Goal: Communication & Community: Participate in discussion

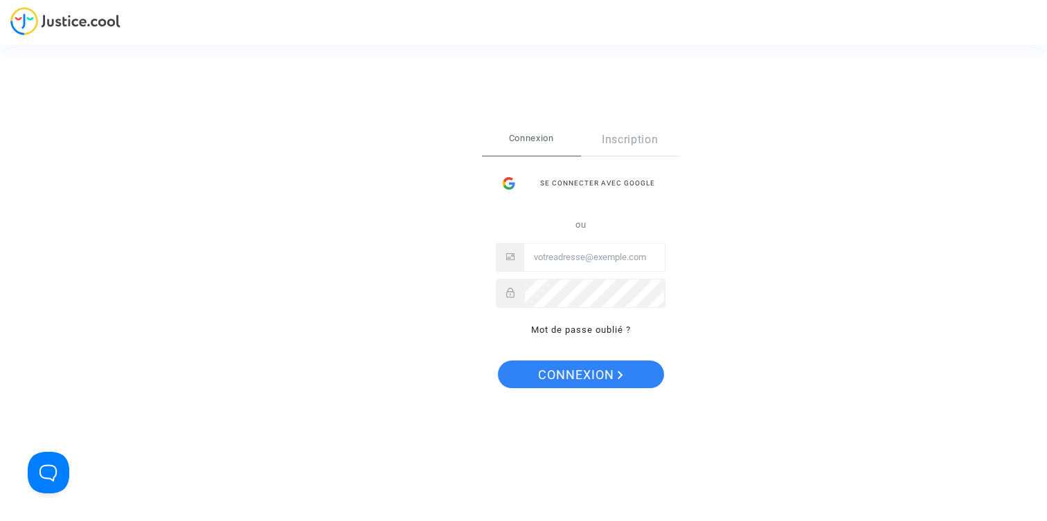
click at [588, 250] on input "Email" at bounding box center [594, 258] width 141 height 28
type input "[EMAIL_ADDRESS][DOMAIN_NAME]"
click at [603, 363] on span "Connexion" at bounding box center [580, 375] width 85 height 29
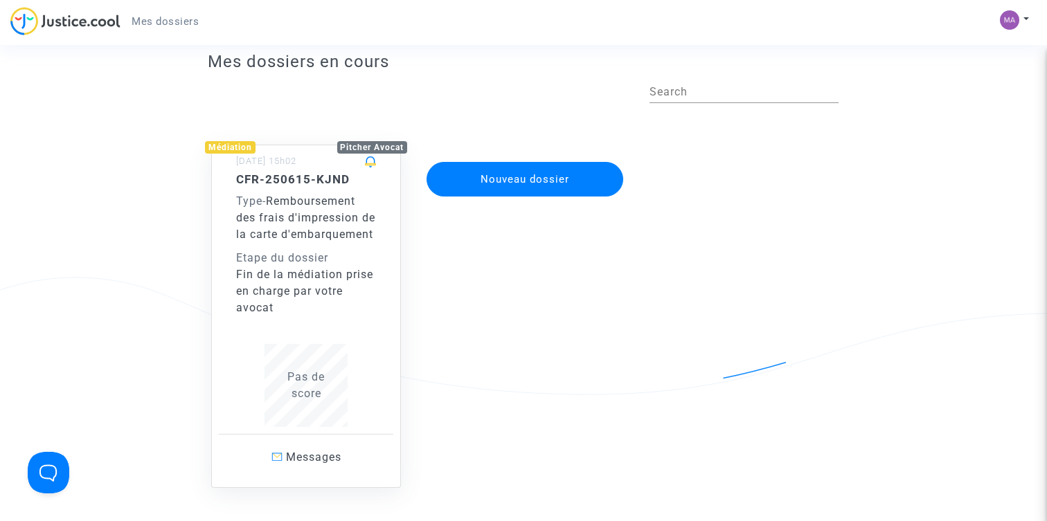
scroll to position [34, 0]
click at [342, 308] on div "Fin de la médiation prise en charge par votre avocat" at bounding box center [306, 292] width 140 height 50
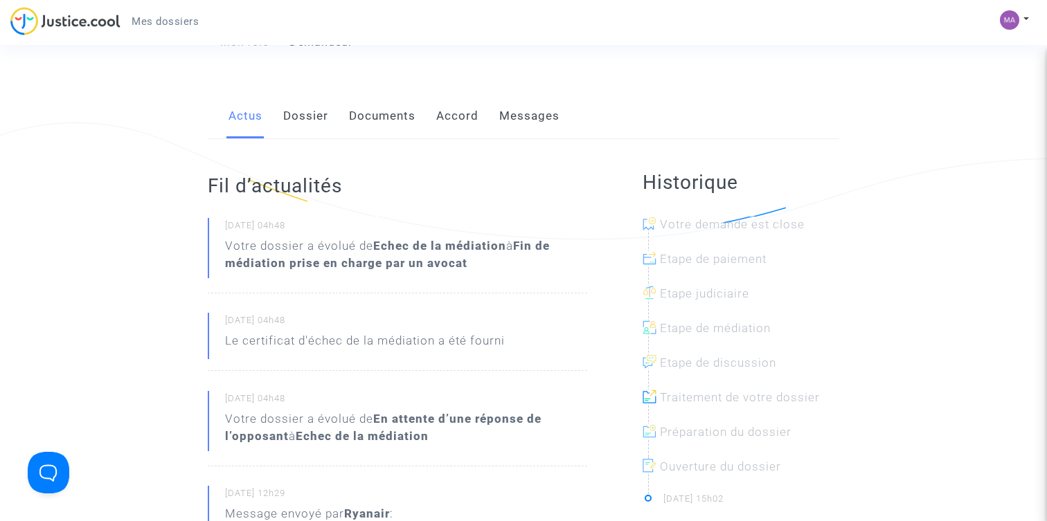
scroll to position [197, 0]
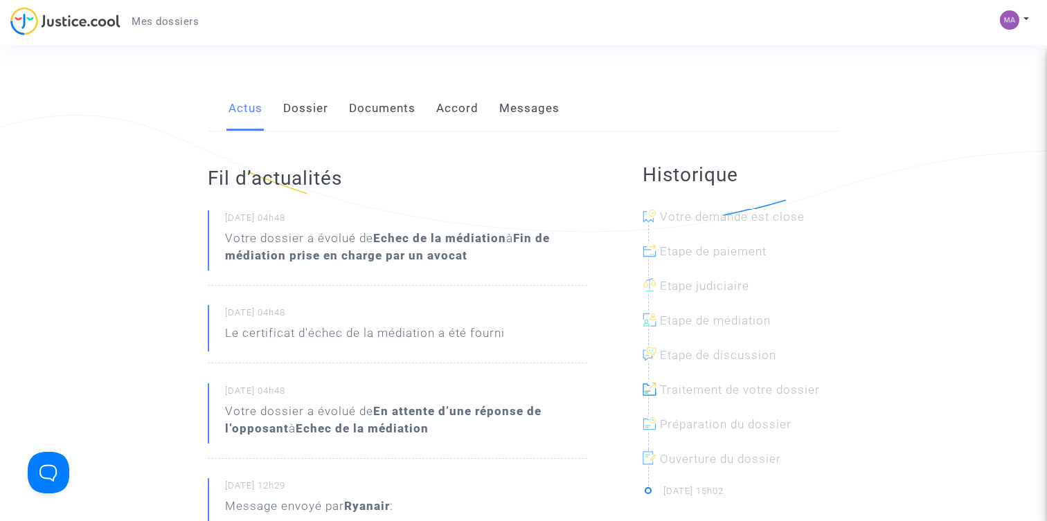
click at [731, 202] on li "Votre demande est close" at bounding box center [741, 217] width 197 height 35
click at [314, 112] on link "Dossier" at bounding box center [305, 109] width 45 height 46
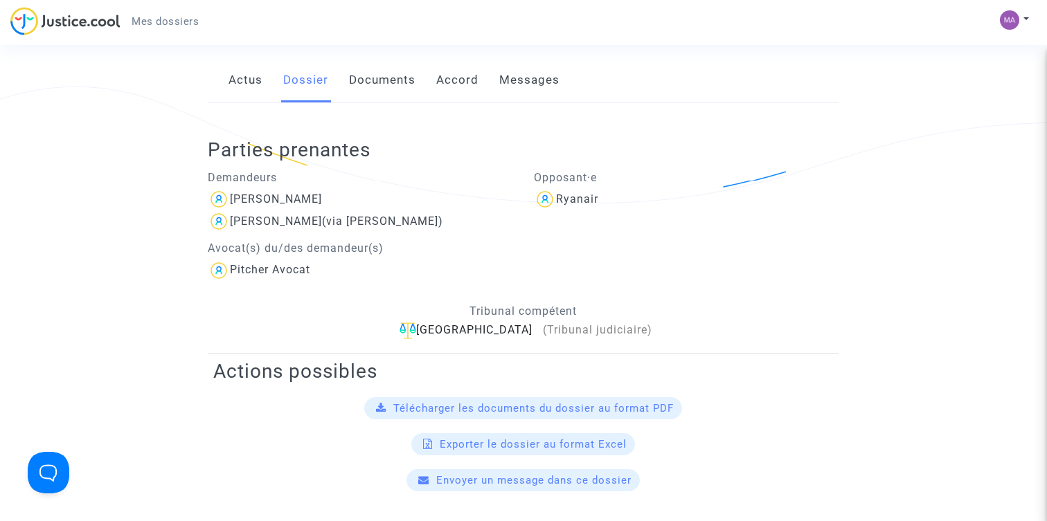
scroll to position [226, 0]
click at [366, 84] on link "Documents" at bounding box center [382, 80] width 66 height 46
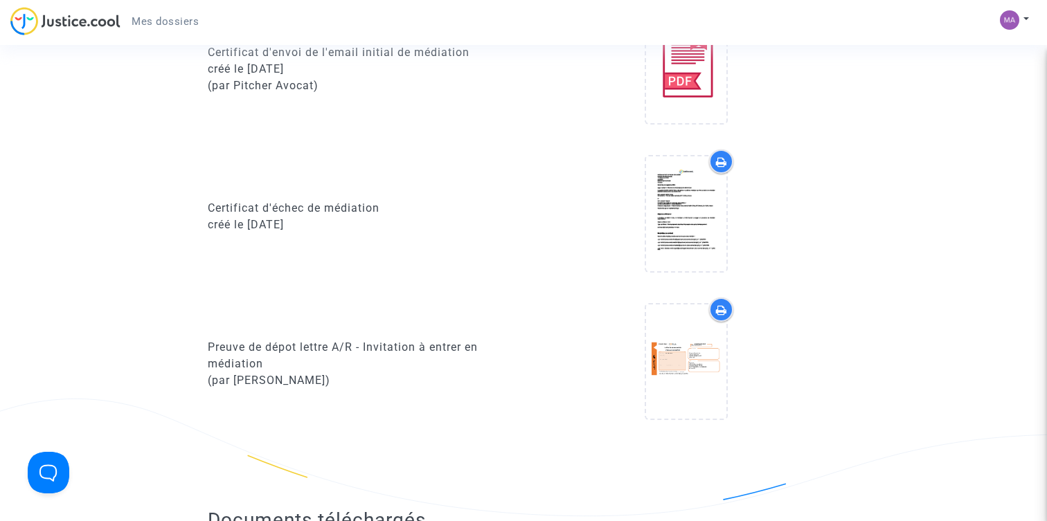
scroll to position [1087, 0]
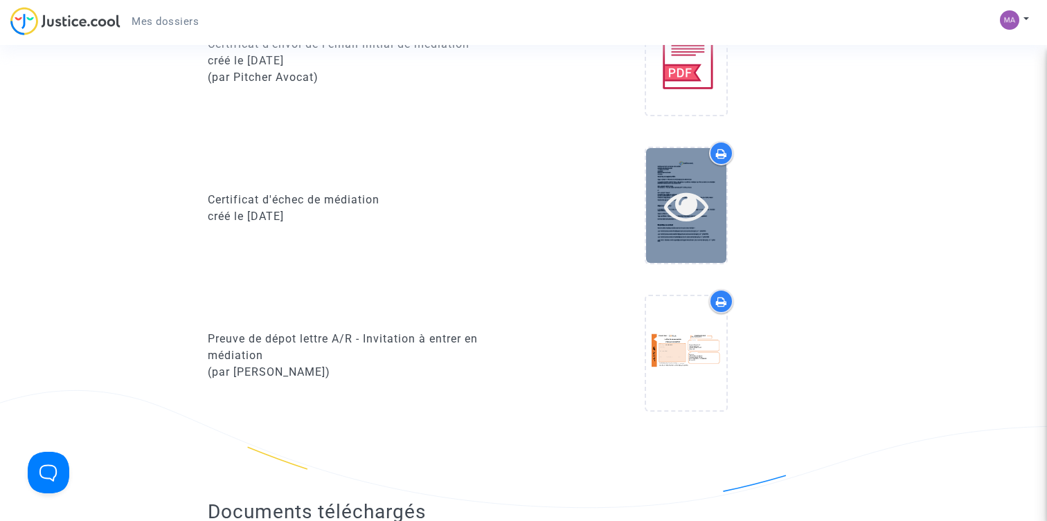
click at [689, 220] on icon at bounding box center [686, 206] width 45 height 44
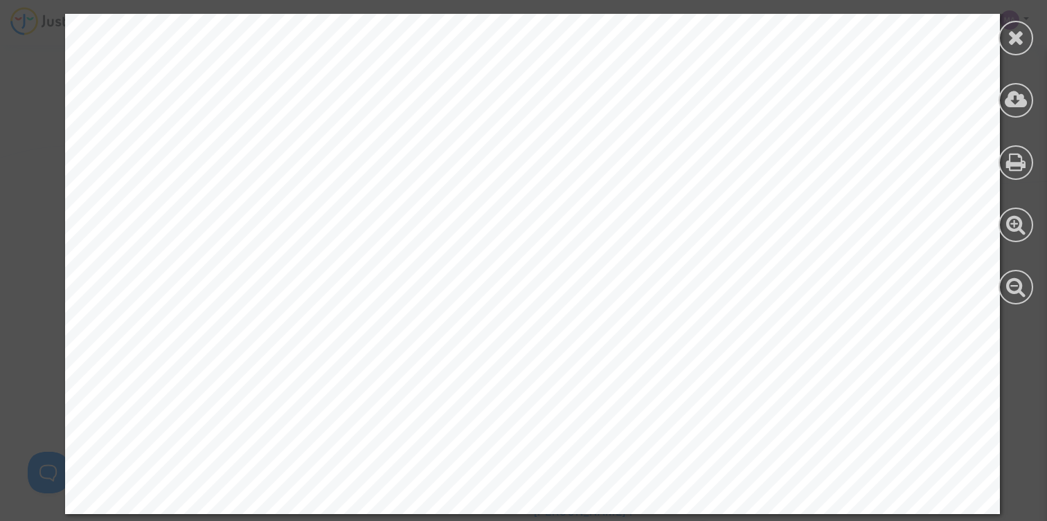
scroll to position [1798, 0]
click at [1010, 24] on div at bounding box center [1016, 38] width 35 height 35
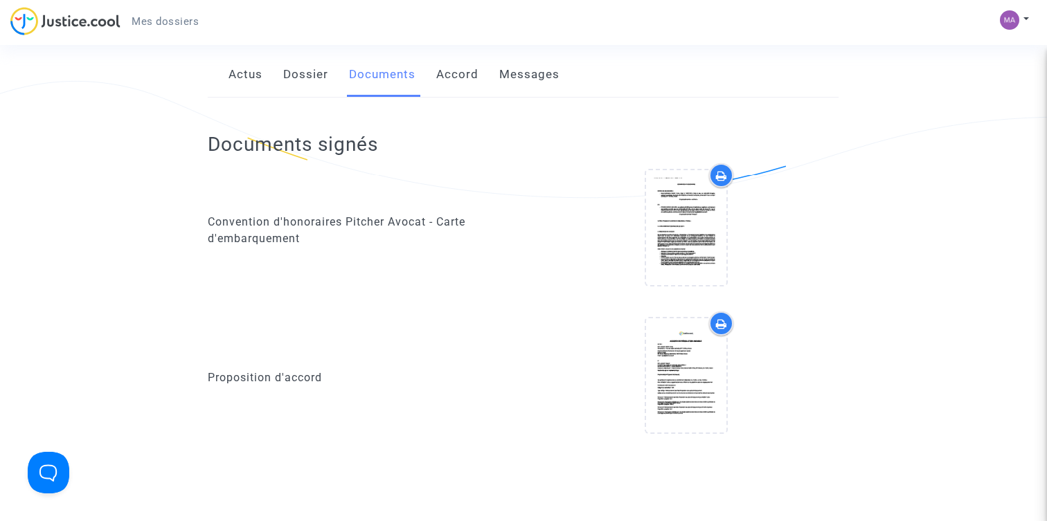
scroll to position [0, 0]
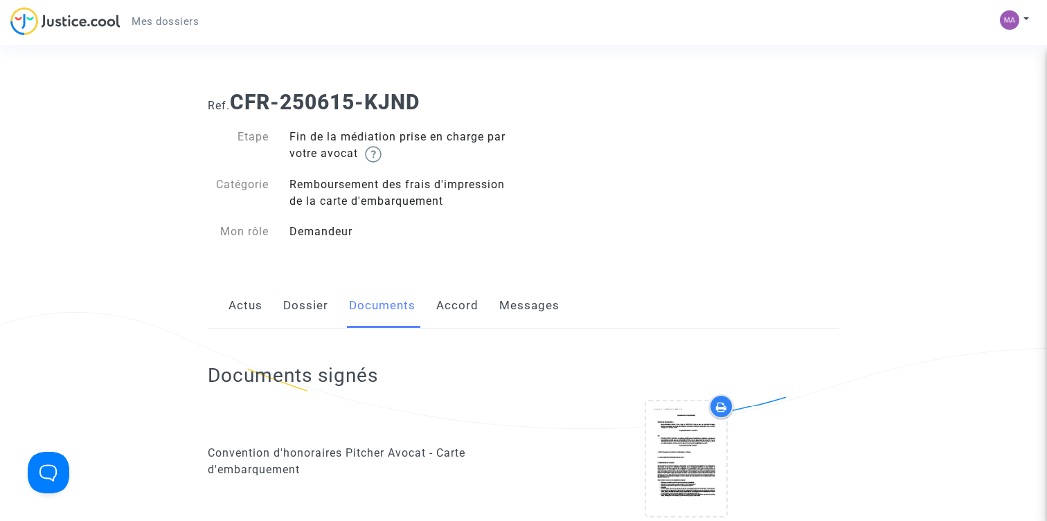
click at [474, 307] on link "Accord" at bounding box center [457, 306] width 42 height 46
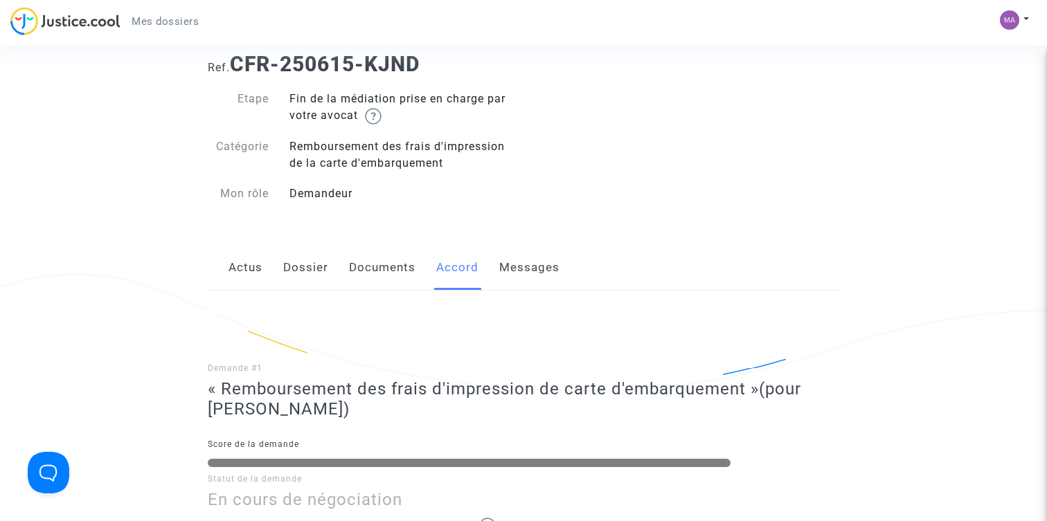
scroll to position [173, 0]
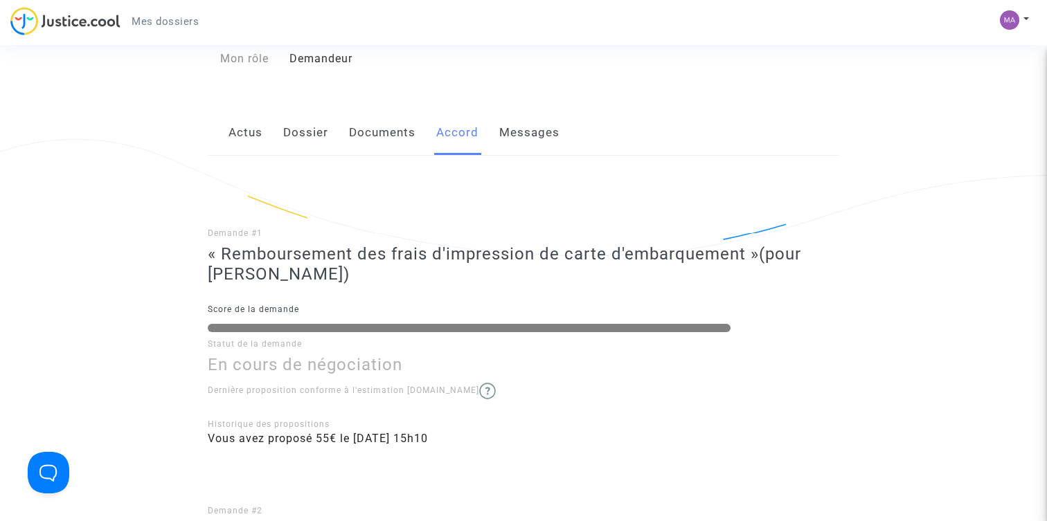
click at [531, 136] on link "Messages" at bounding box center [529, 133] width 60 height 46
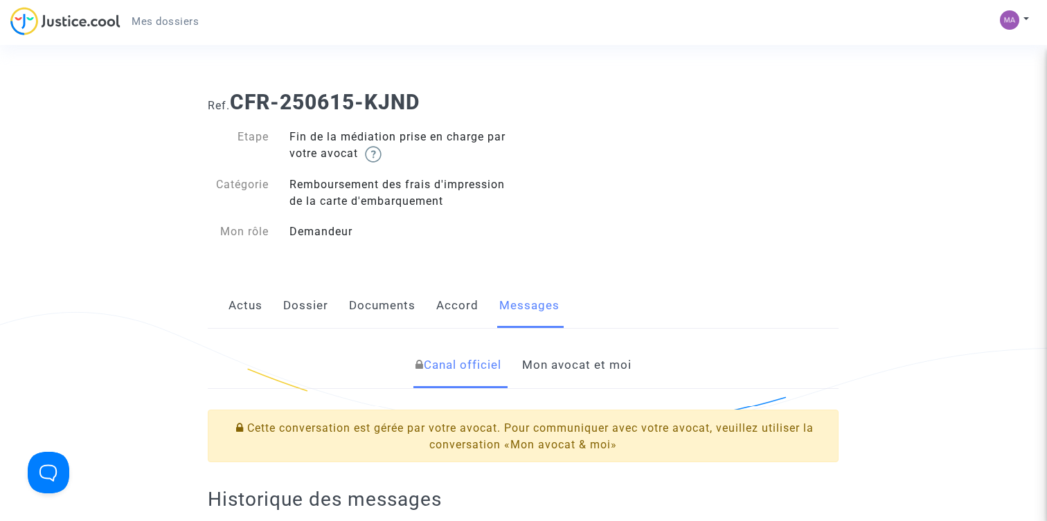
click at [599, 373] on link "Mon avocat et moi" at bounding box center [576, 366] width 109 height 46
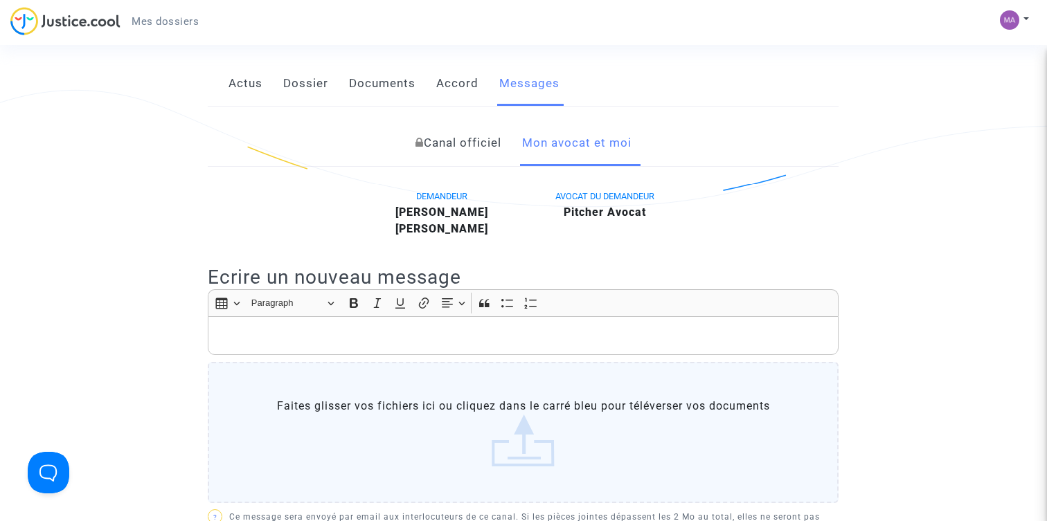
scroll to position [229, 0]
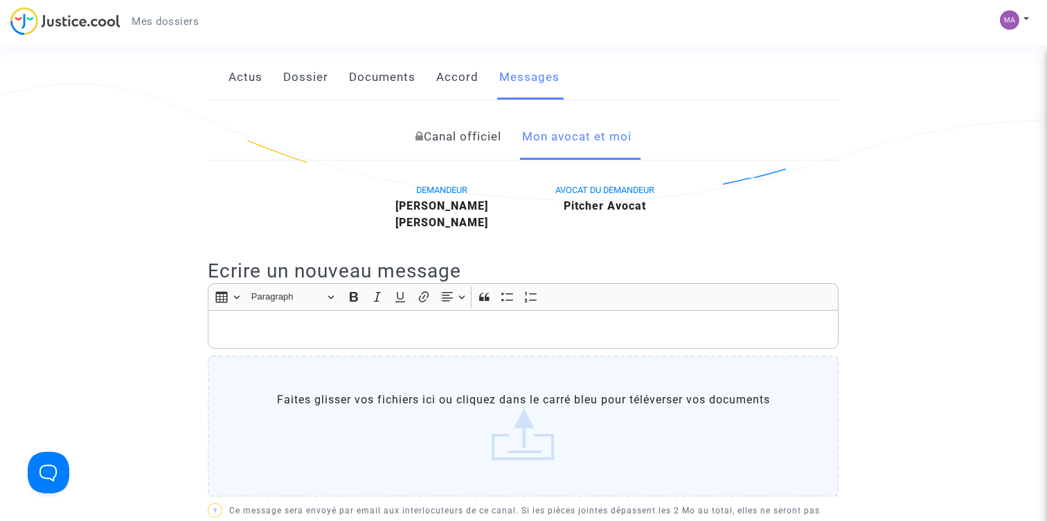
click at [472, 339] on div "Rich Text Editor, main" at bounding box center [523, 329] width 631 height 39
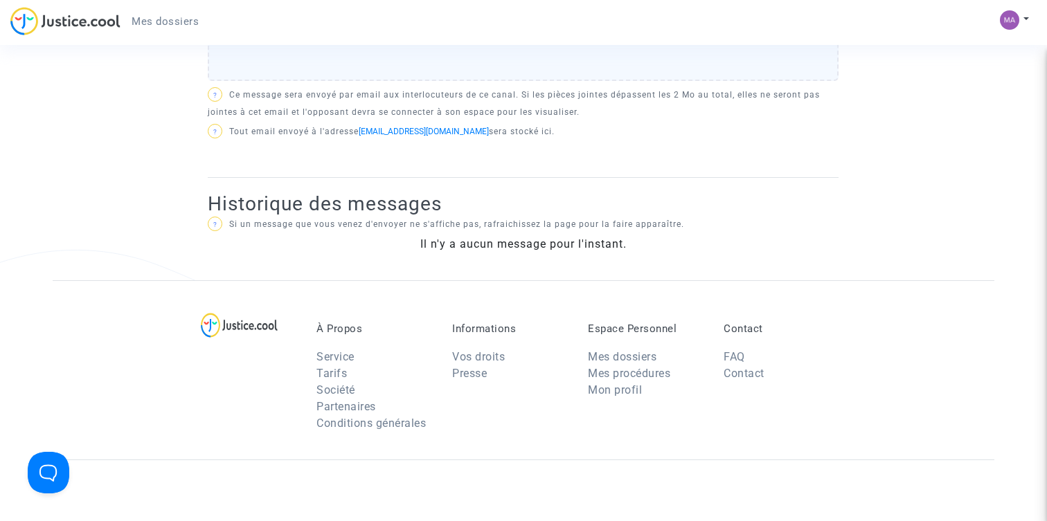
scroll to position [398, 0]
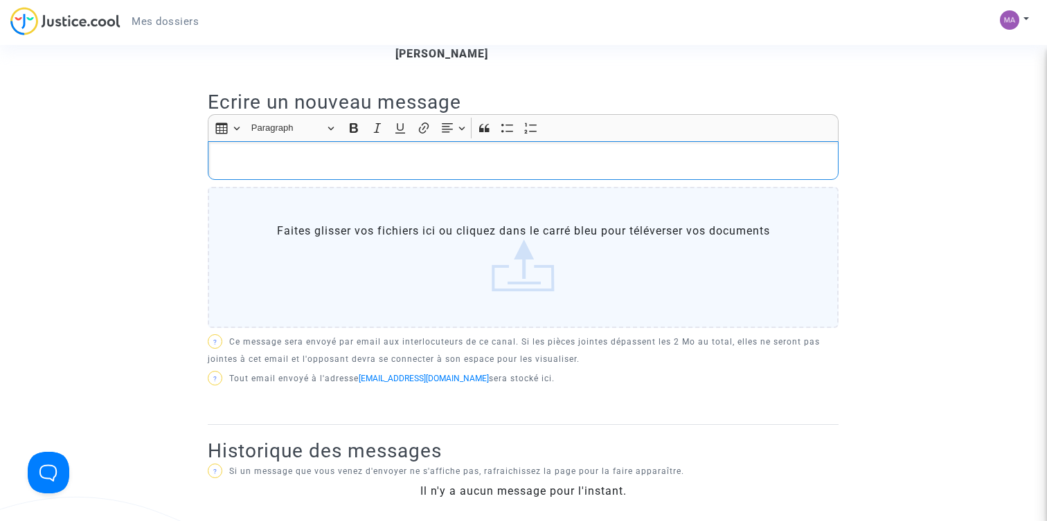
click at [443, 172] on div "Rich Text Editor, main" at bounding box center [523, 160] width 631 height 39
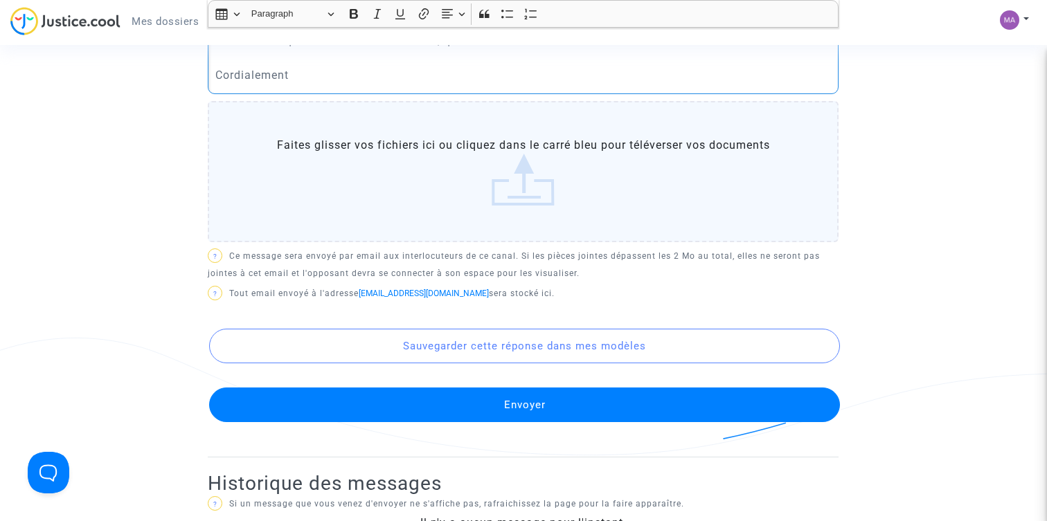
scroll to position [632, 0]
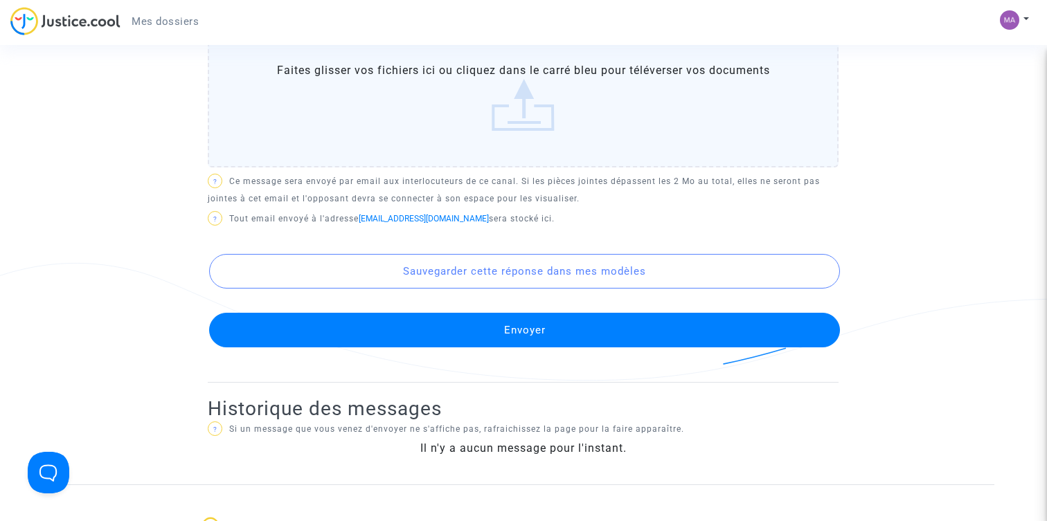
click at [529, 337] on button "Envoyer" at bounding box center [524, 330] width 631 height 35
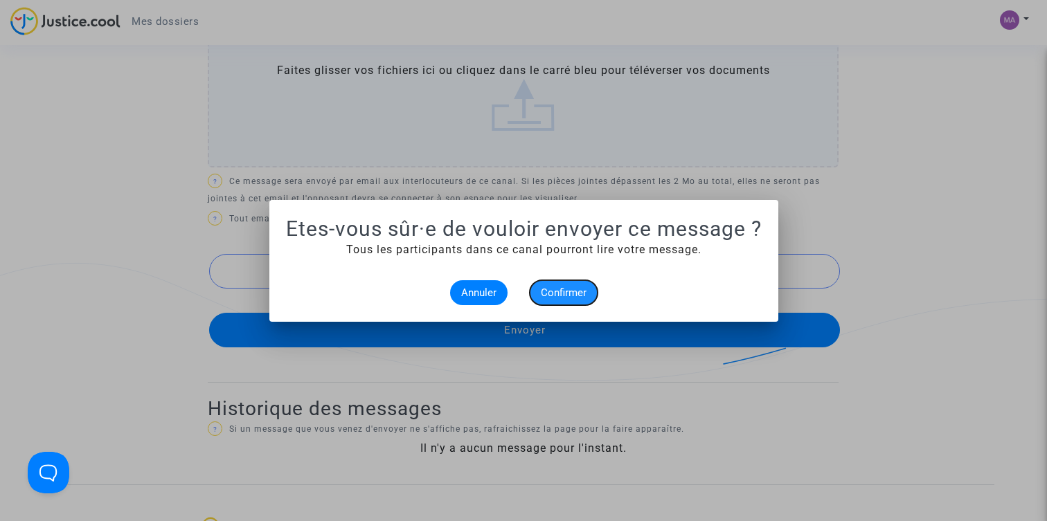
click at [560, 292] on span "Confirmer" at bounding box center [564, 293] width 46 height 12
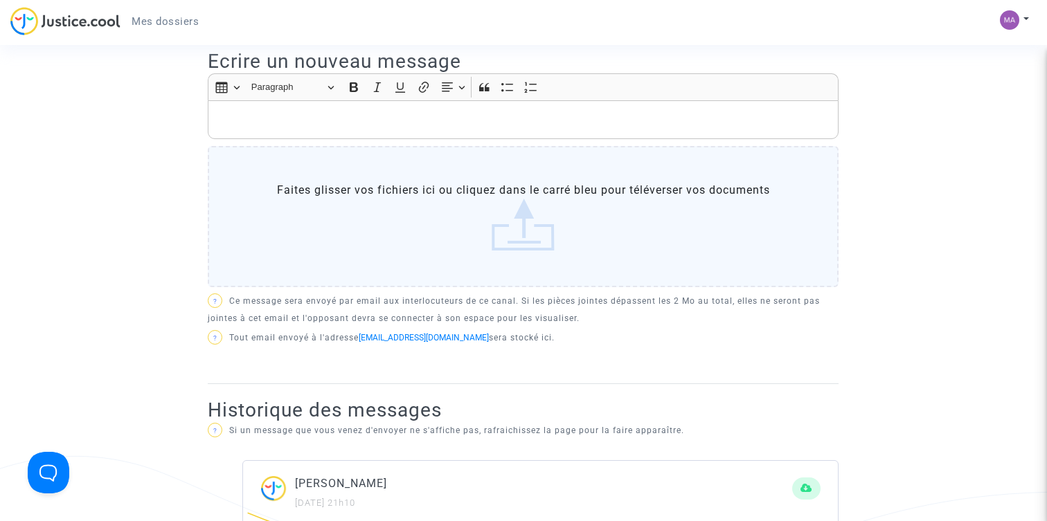
scroll to position [186, 0]
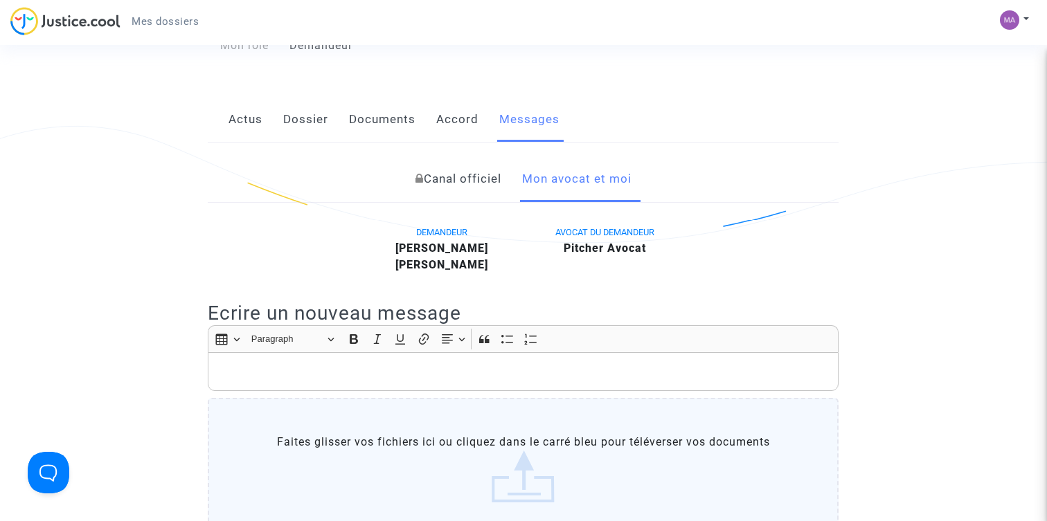
click at [253, 120] on link "Actus" at bounding box center [246, 120] width 34 height 46
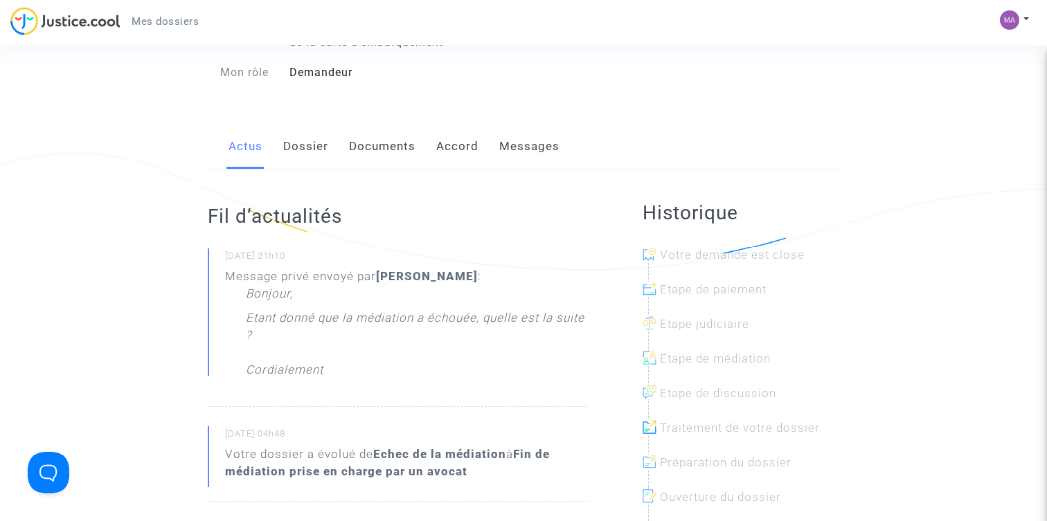
scroll to position [157, 0]
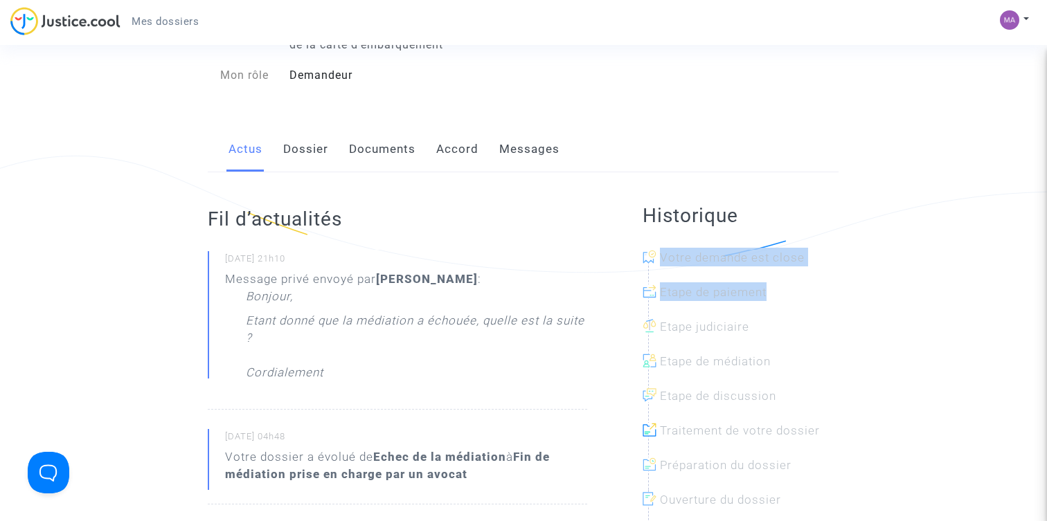
drag, startPoint x: 765, startPoint y: 253, endPoint x: 722, endPoint y: 326, distance: 84.5
click at [722, 326] on ul "Votre demande est close Etape de paiement Etape judiciaire Etape de médiation E…" at bounding box center [741, 391] width 197 height 301
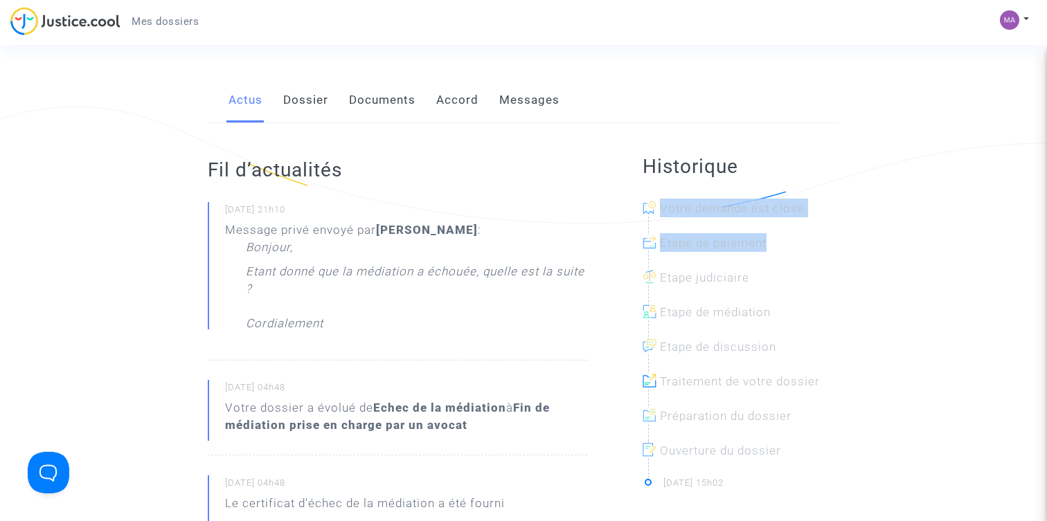
scroll to position [229, 0]
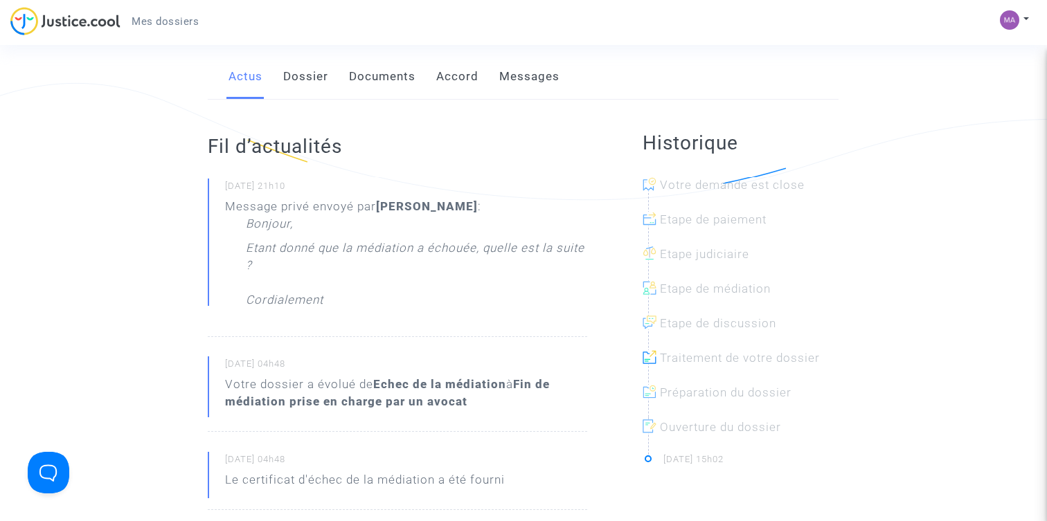
click at [722, 326] on div at bounding box center [746, 334] width 197 height 35
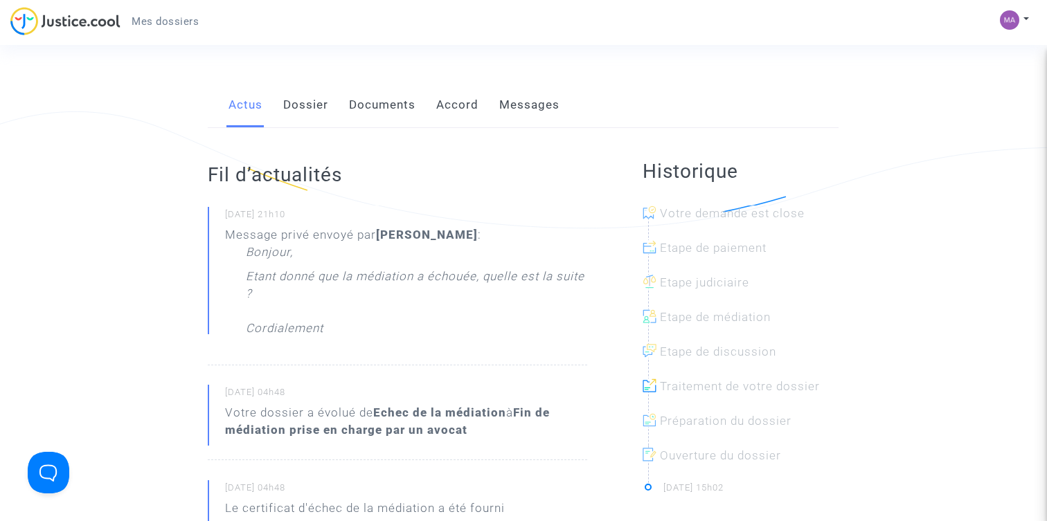
scroll to position [0, 0]
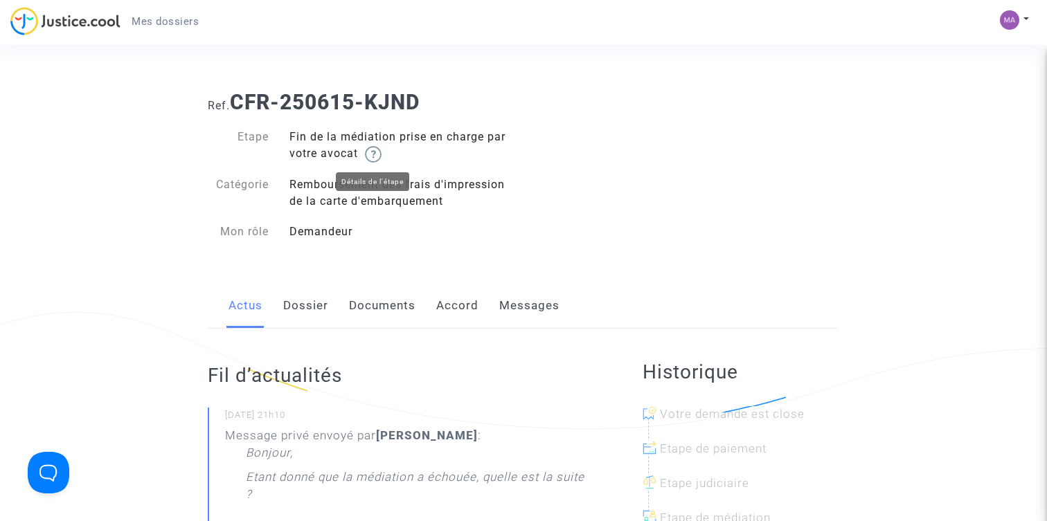
click at [375, 151] on img at bounding box center [373, 154] width 17 height 17
